Goal: Information Seeking & Learning: Understand process/instructions

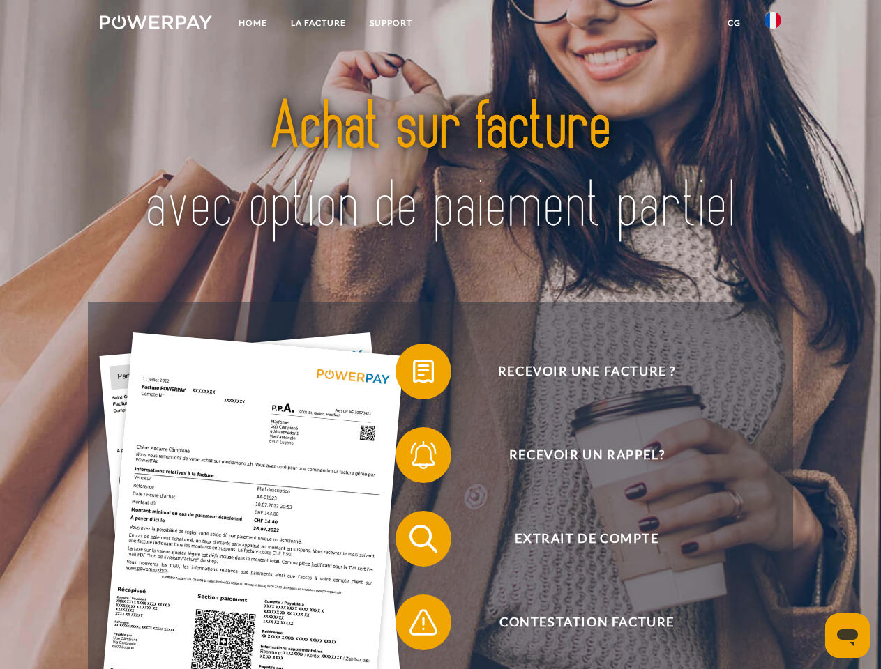
click at [155, 24] on img at bounding box center [156, 22] width 112 height 14
click at [773, 24] on img at bounding box center [772, 20] width 17 height 17
click at [734, 23] on link "CG" at bounding box center [733, 22] width 37 height 25
click at [413, 374] on span at bounding box center [402, 372] width 70 height 70
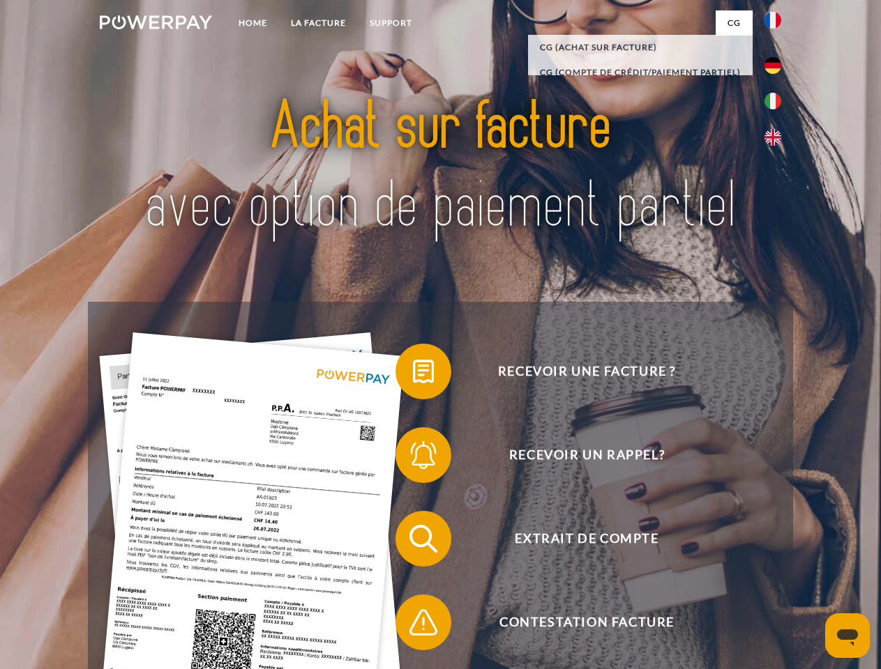
click at [413, 458] on span at bounding box center [402, 455] width 70 height 70
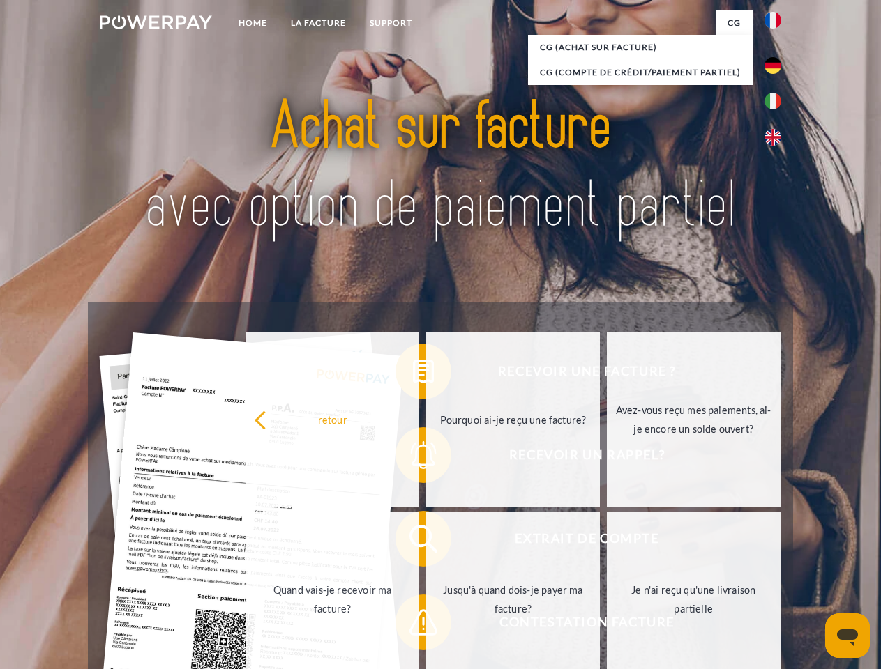
click at [426, 542] on link "Jusqu'à quand dois-je payer ma facture?" at bounding box center [513, 599] width 174 height 174
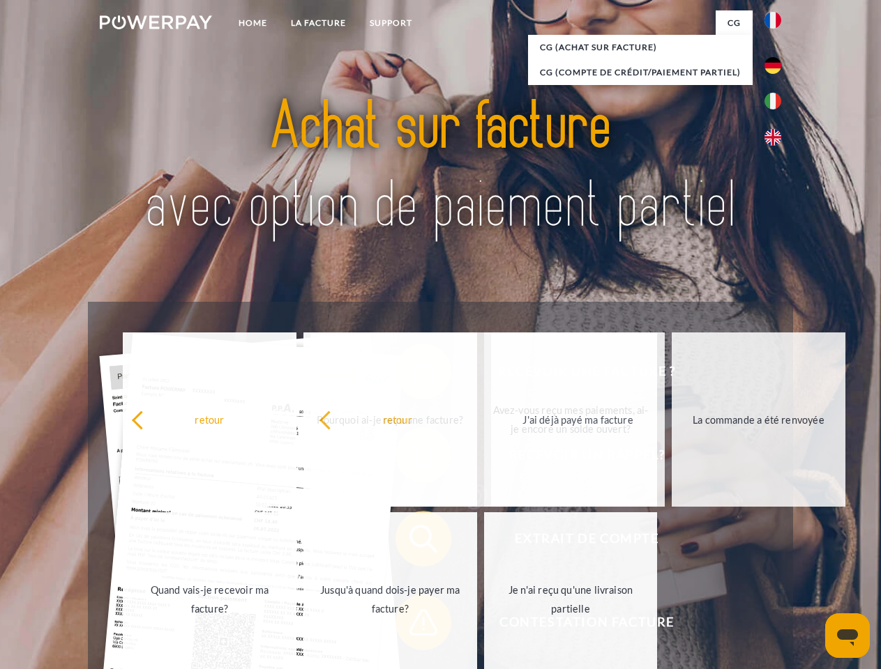
click at [413, 625] on span at bounding box center [402, 623] width 70 height 70
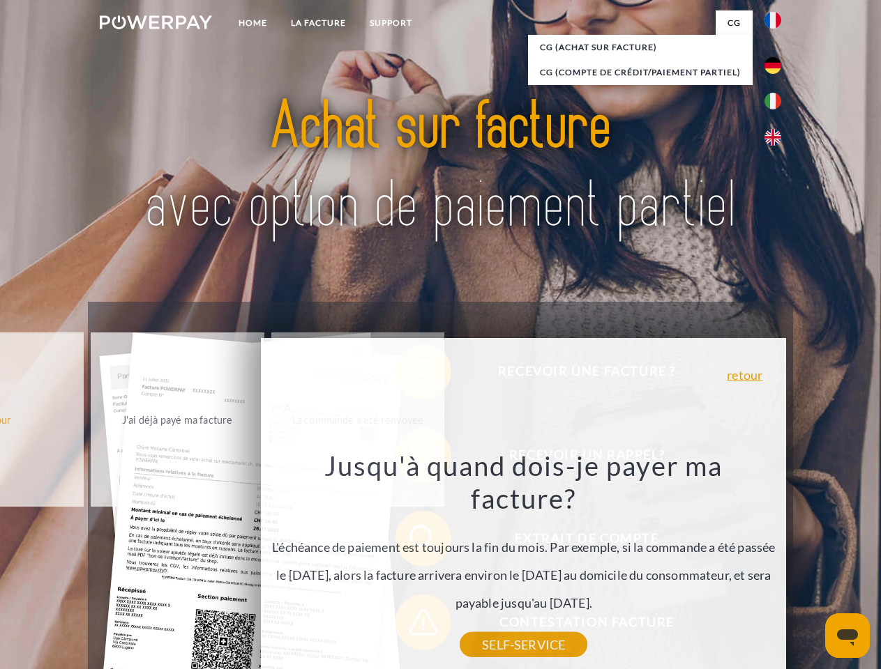
click at [847, 636] on icon "Ouvrir la fenêtre de messagerie" at bounding box center [847, 638] width 21 height 17
